Goal: Check status: Check status

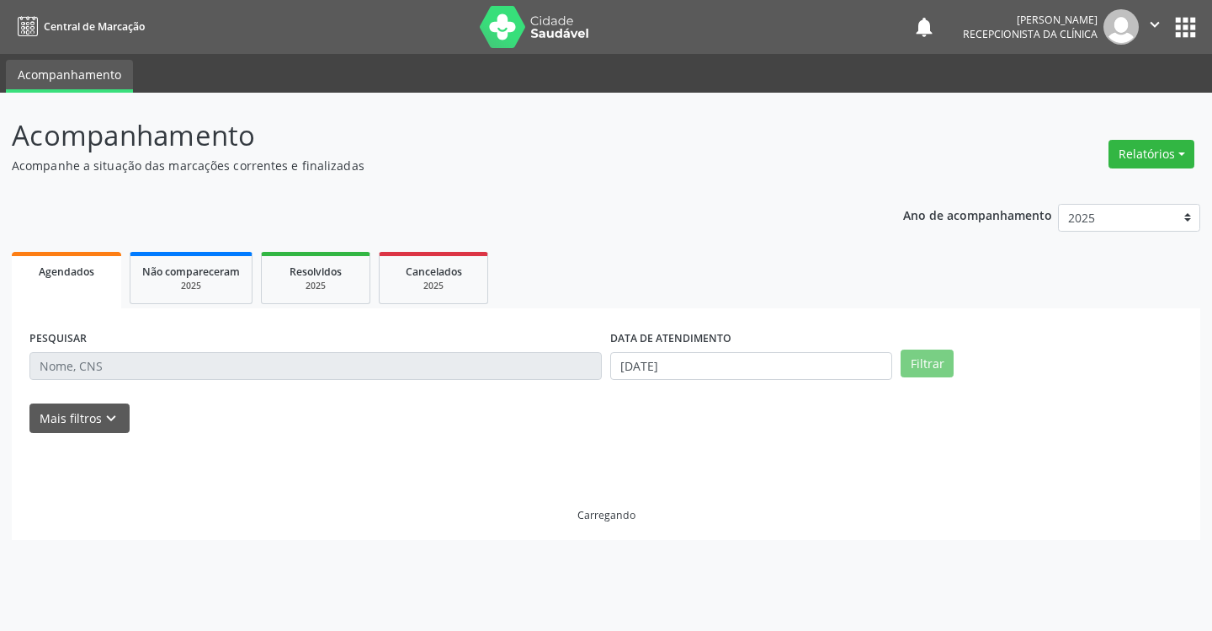
select select "7"
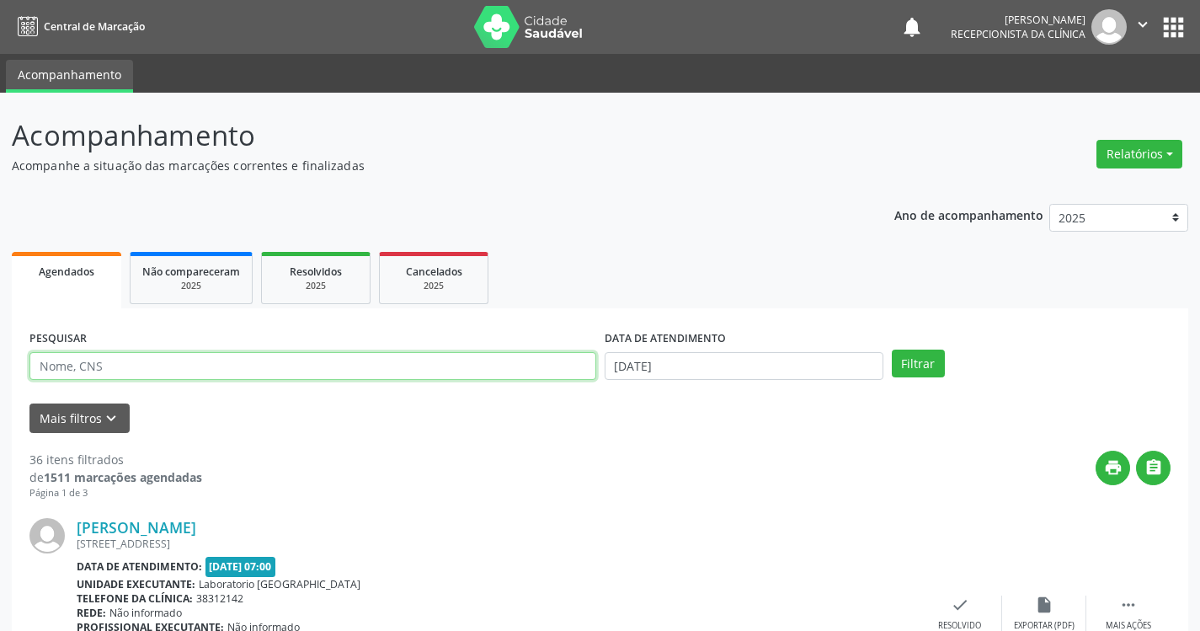
click at [263, 366] on input "text" at bounding box center [312, 366] width 567 height 29
type input "EDILEUZA"
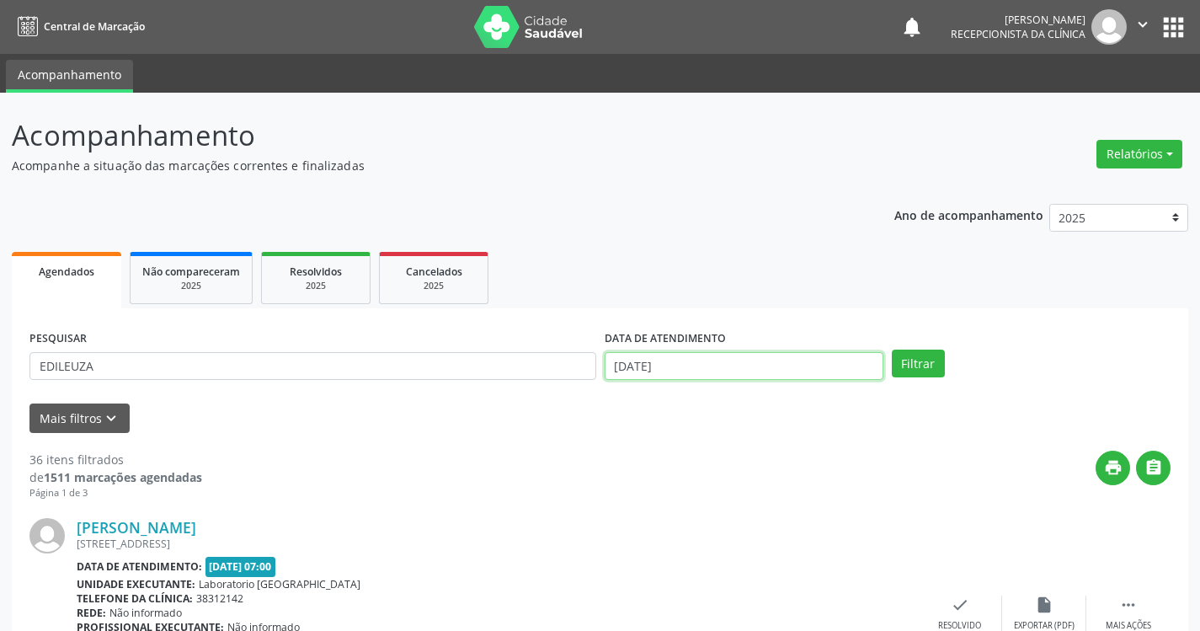
click at [822, 370] on input "[DATE]" at bounding box center [743, 366] width 279 height 29
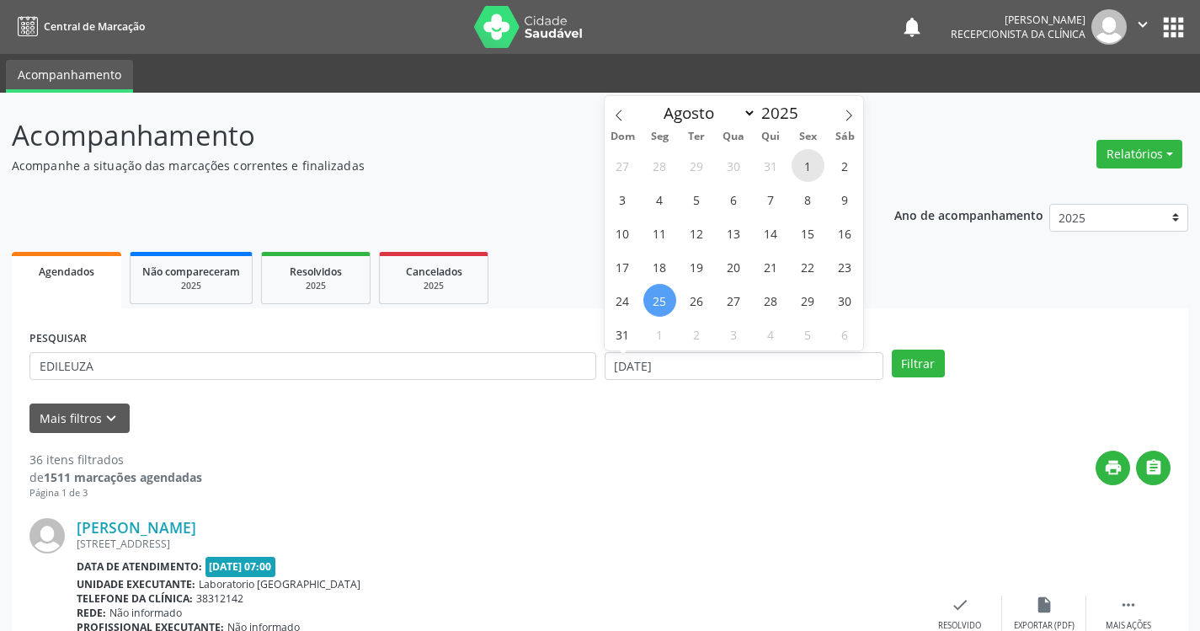
click at [803, 160] on span "1" at bounding box center [807, 165] width 33 height 33
type input "[DATE]"
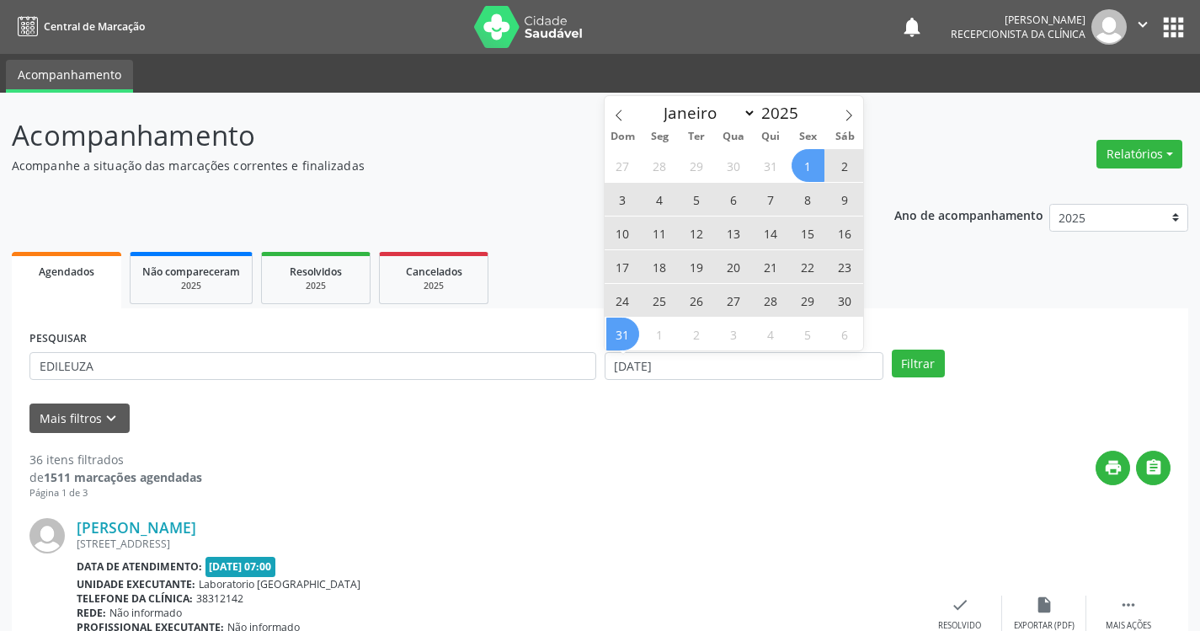
click at [633, 333] on span "31" at bounding box center [622, 333] width 33 height 33
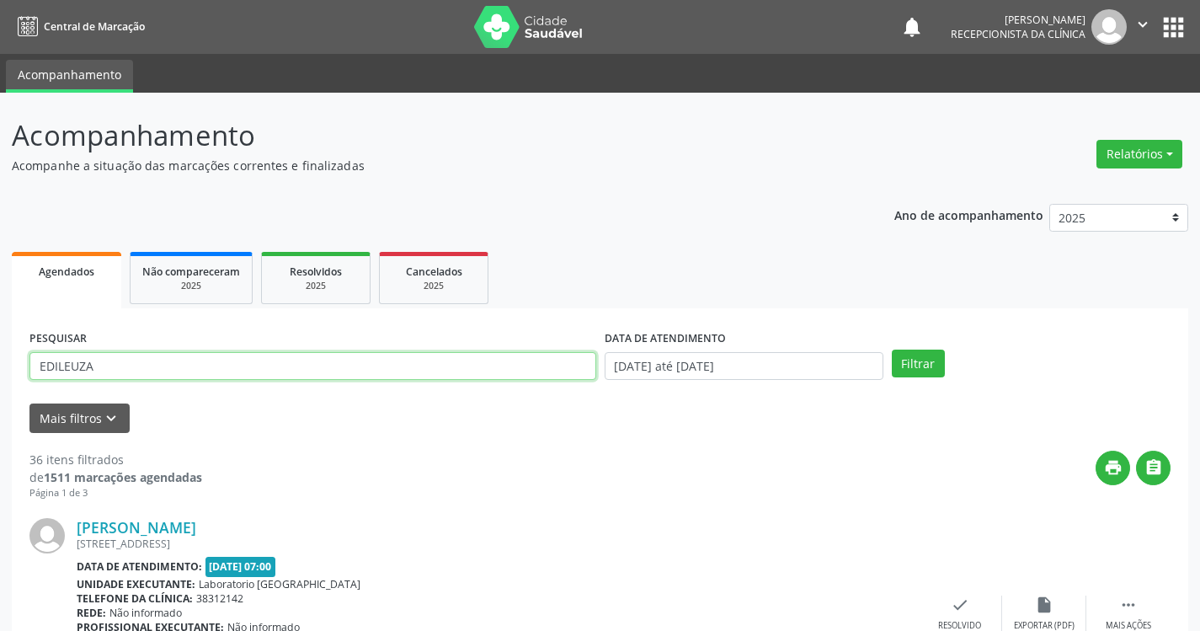
click at [324, 370] on input "EDILEUZA" at bounding box center [312, 366] width 567 height 29
type input "[PERSON_NAME]"
click at [892, 349] on button "Filtrar" at bounding box center [918, 363] width 53 height 29
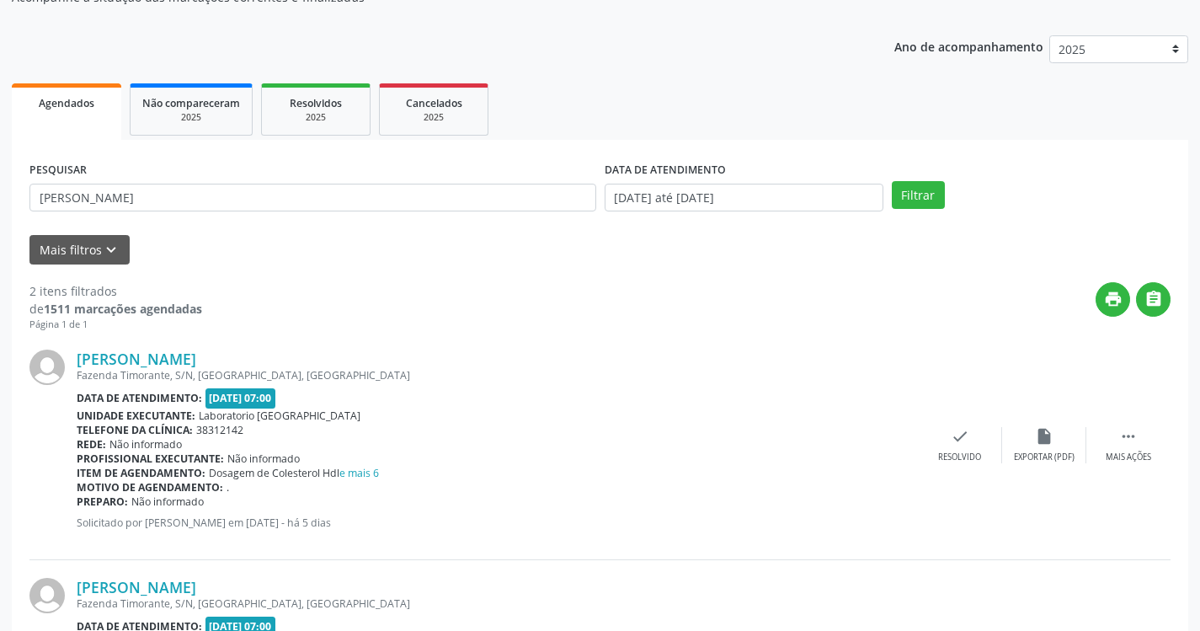
scroll to position [354, 0]
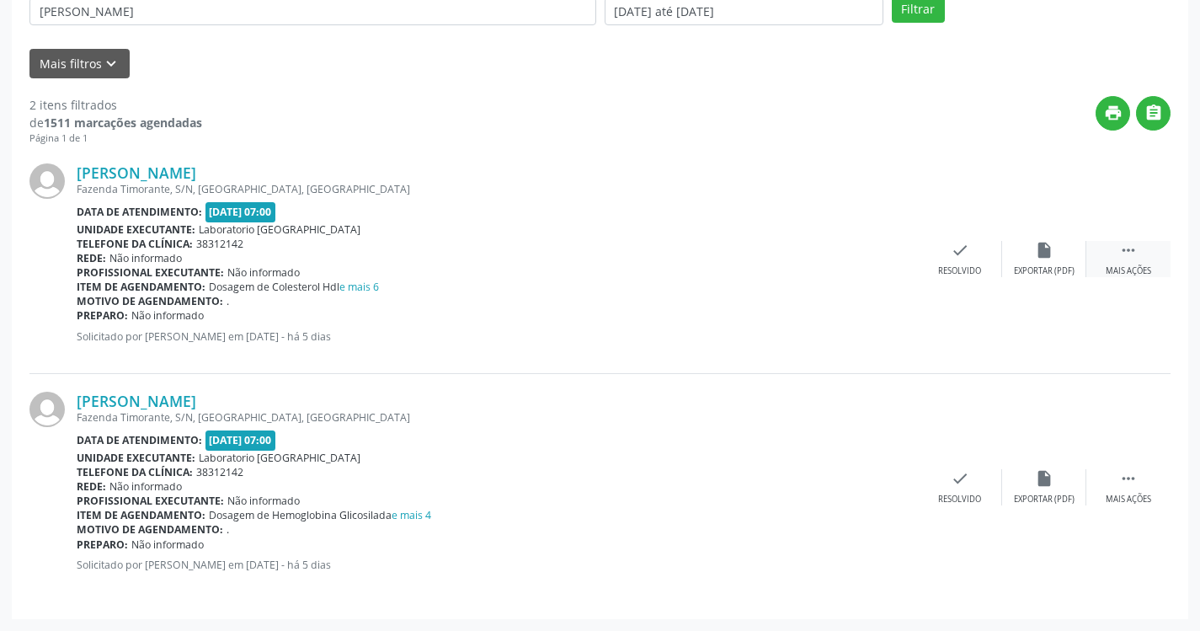
click at [1128, 257] on icon "" at bounding box center [1128, 250] width 19 height 19
click at [886, 261] on div "print Imprimir" at bounding box center [875, 259] width 84 height 36
click at [1136, 482] on icon "" at bounding box center [1128, 478] width 19 height 19
click at [882, 477] on icon "print" at bounding box center [875, 478] width 19 height 19
